Goal: Information Seeking & Learning: Learn about a topic

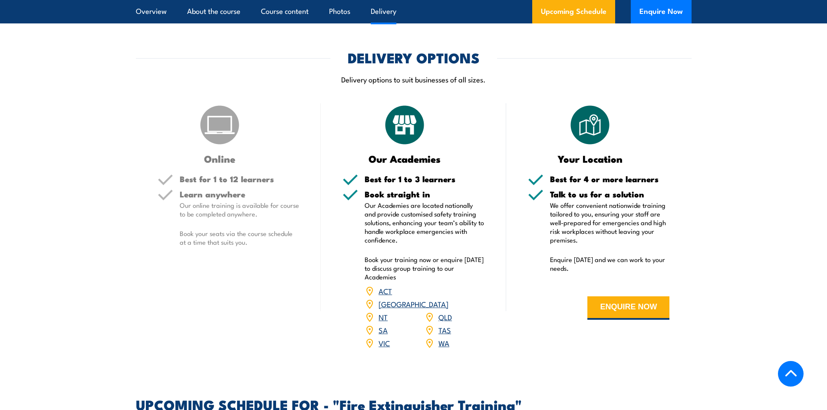
scroll to position [1085, 0]
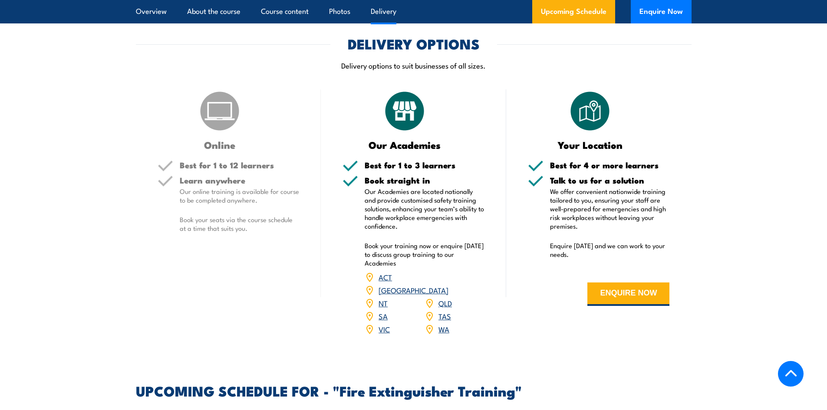
click at [448, 324] on link "WA" at bounding box center [443, 329] width 11 height 10
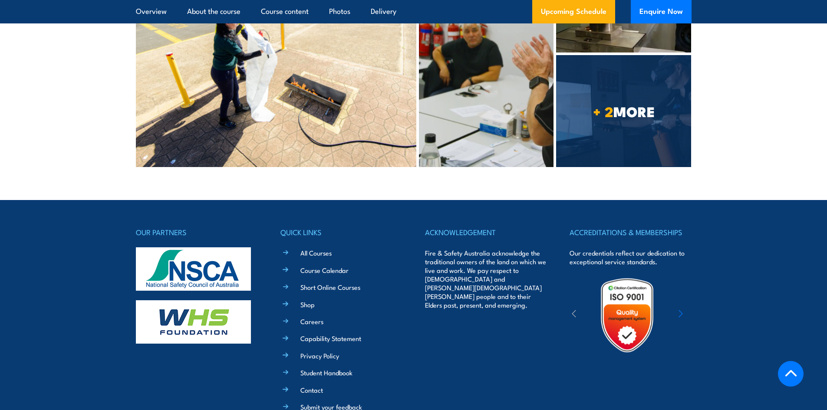
scroll to position [2412, 0]
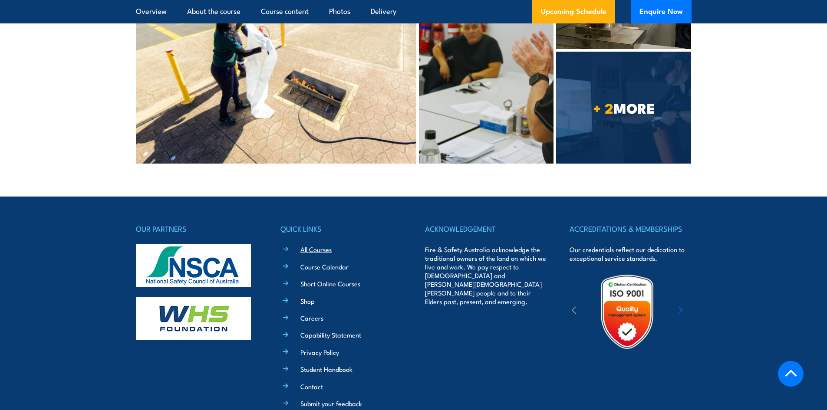
click at [324, 245] on link "All Courses" at bounding box center [315, 249] width 31 height 9
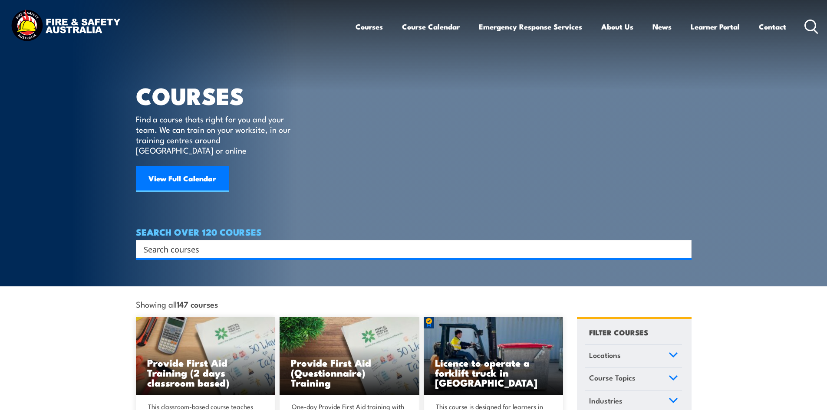
click at [240, 243] on input "Search input" at bounding box center [408, 249] width 529 height 13
type input "CERT ii"
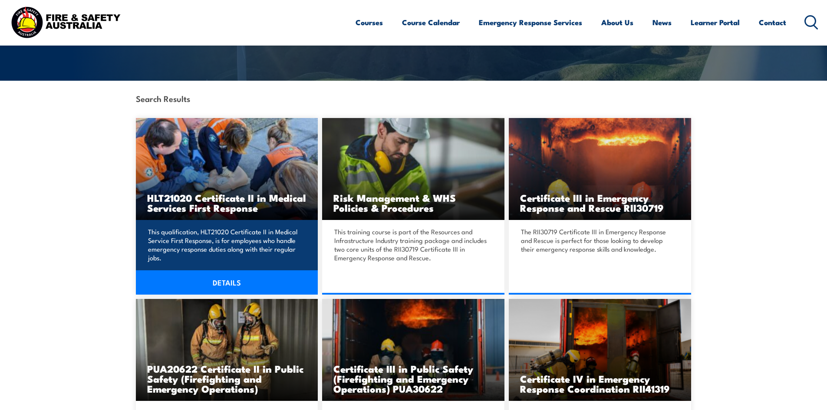
scroll to position [174, 0]
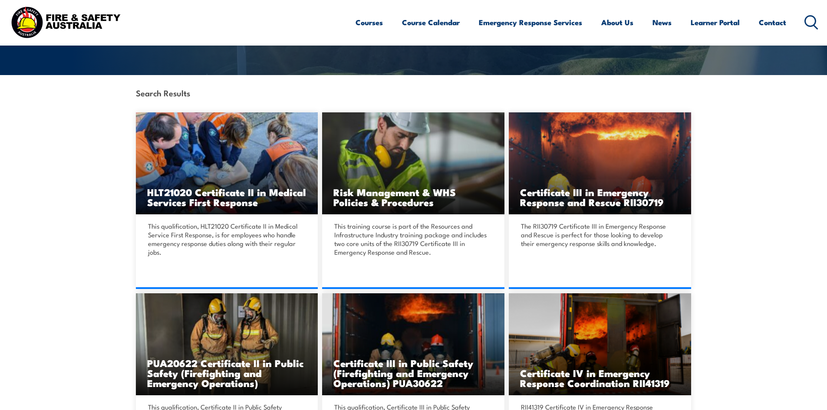
click at [110, 244] on section "Search Results HLT21020 Certificate II in Medical Services First Response" at bounding box center [413, 285] width 827 height 421
click at [788, 204] on section "Search Results HLT21020 Certificate II in Medical Services First Response" at bounding box center [413, 285] width 827 height 421
click at [767, 192] on section "Search Results HLT21020 Certificate II in Medical Services First Response" at bounding box center [413, 285] width 827 height 421
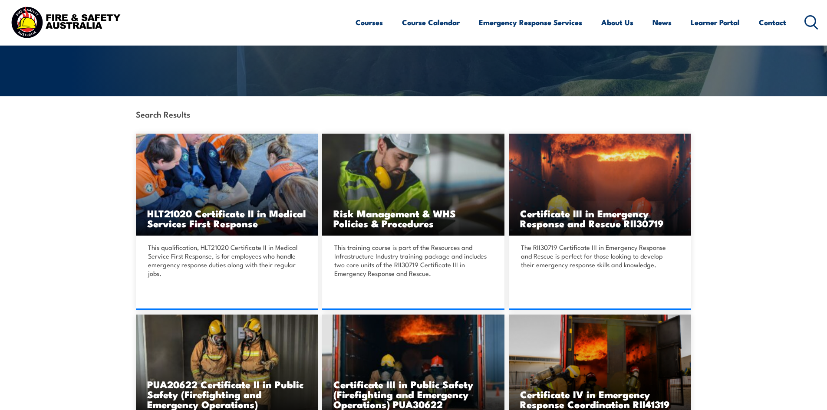
scroll to position [130, 0]
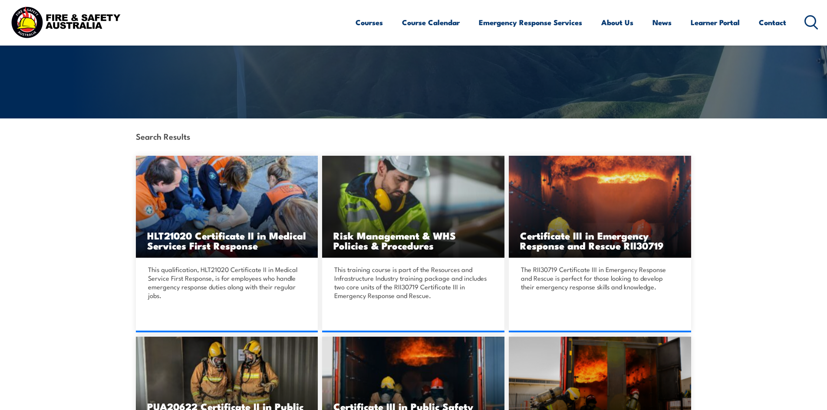
click at [81, 200] on section "Search Results HLT21020 Certificate II in Medical Services First Response" at bounding box center [413, 329] width 827 height 421
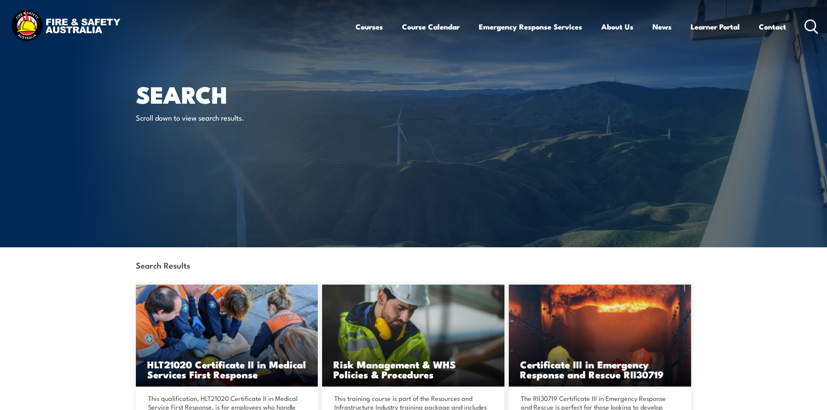
scroll to position [0, 0]
